Goal: Information Seeking & Learning: Learn about a topic

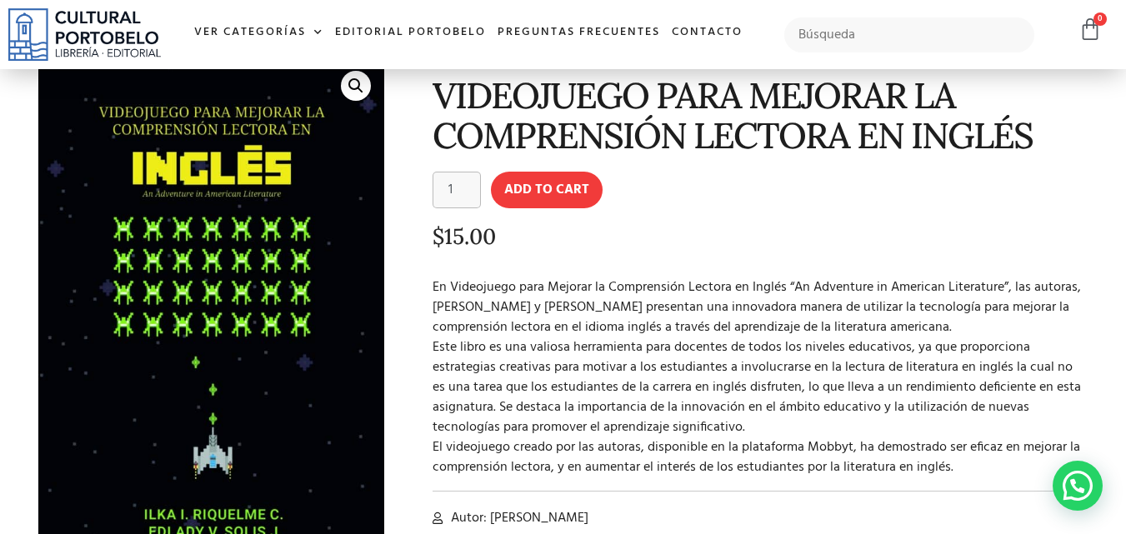
scroll to position [89, 0]
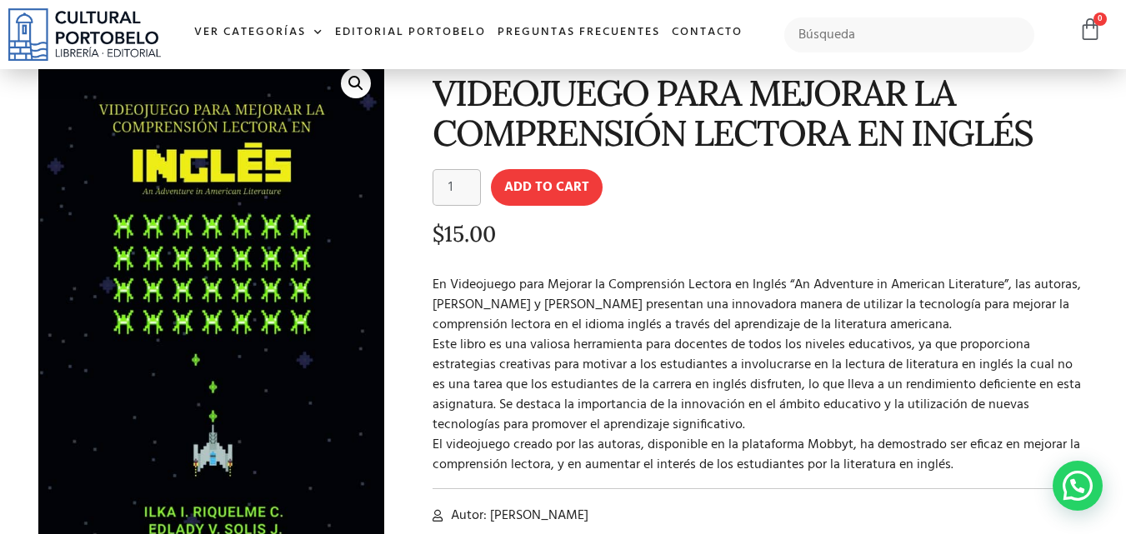
drag, startPoint x: 434, startPoint y: 283, endPoint x: 957, endPoint y: 469, distance: 555.6
click at [957, 469] on p "En Videojuego para Mejorar la Comprensión Lectora en Inglés “An Adventure in Am…" at bounding box center [758, 375] width 651 height 200
copy p "Lo Ipsumdolor sita Consect ad Elitseddoei Tempori ut Labore “Et Doloremag al En…"
